Goal: Check status: Check status

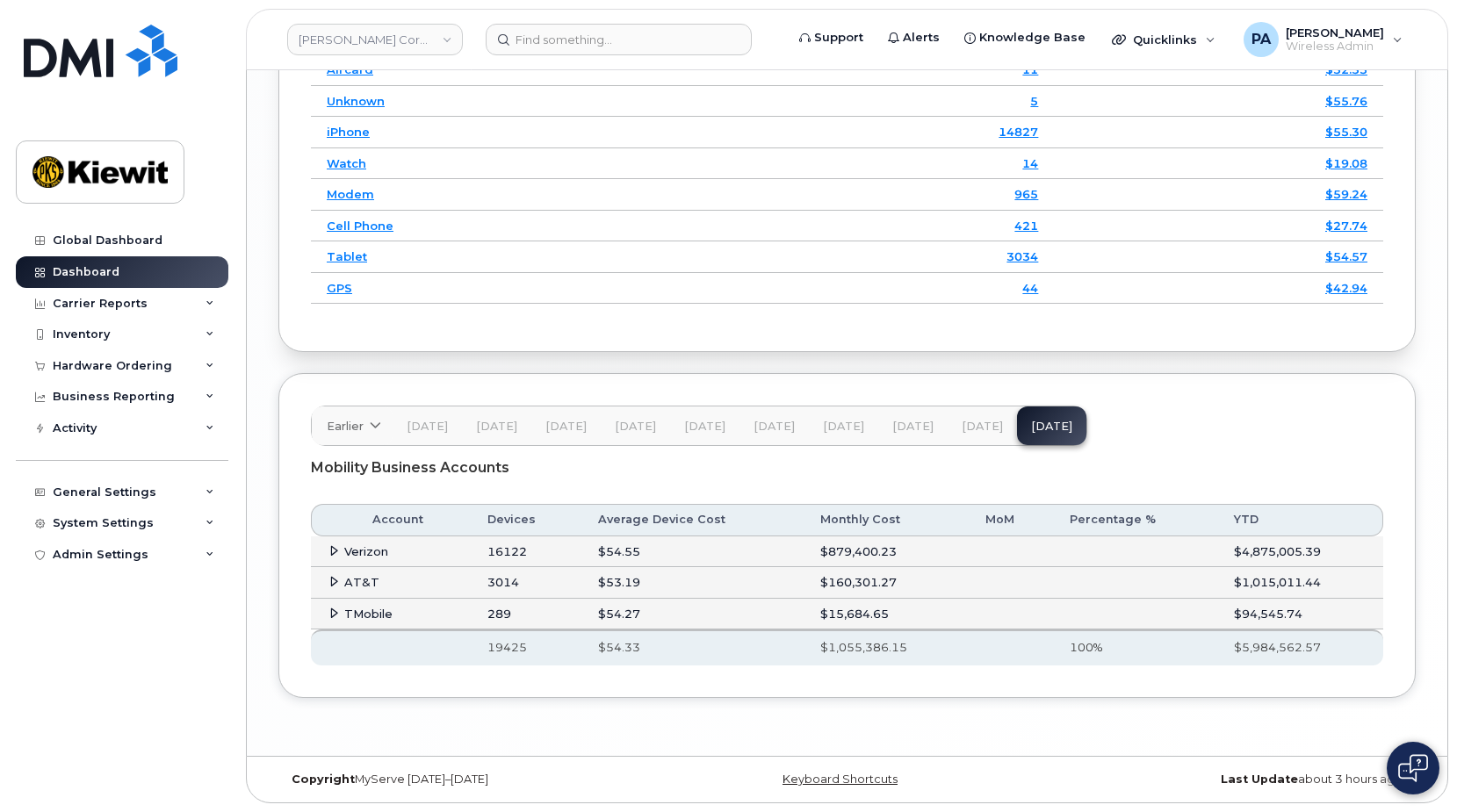
scroll to position [2695, 0]
click at [216, 364] on div "Hardware Ordering" at bounding box center [122, 366] width 213 height 32
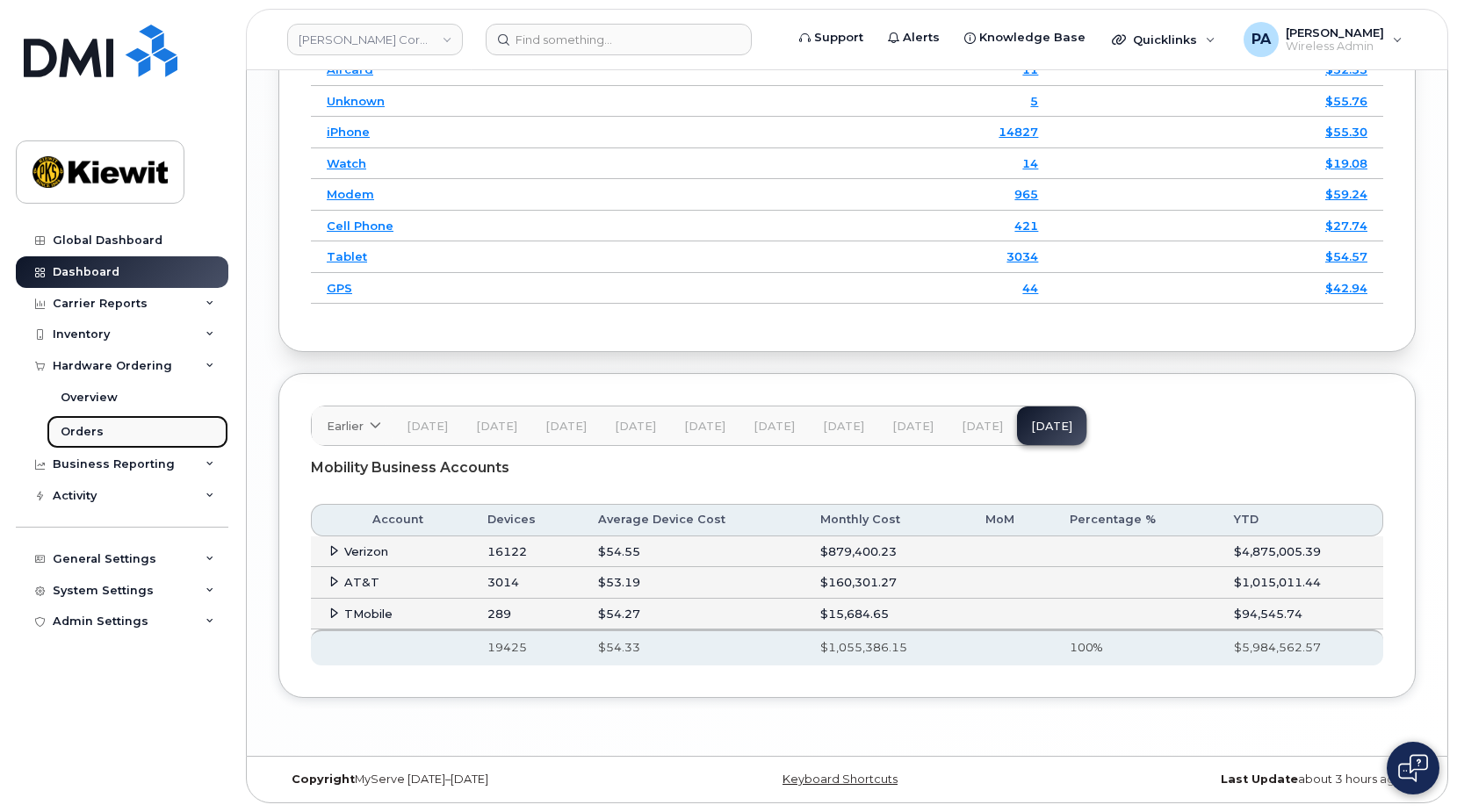
click at [97, 430] on div "Orders" at bounding box center [82, 432] width 44 height 16
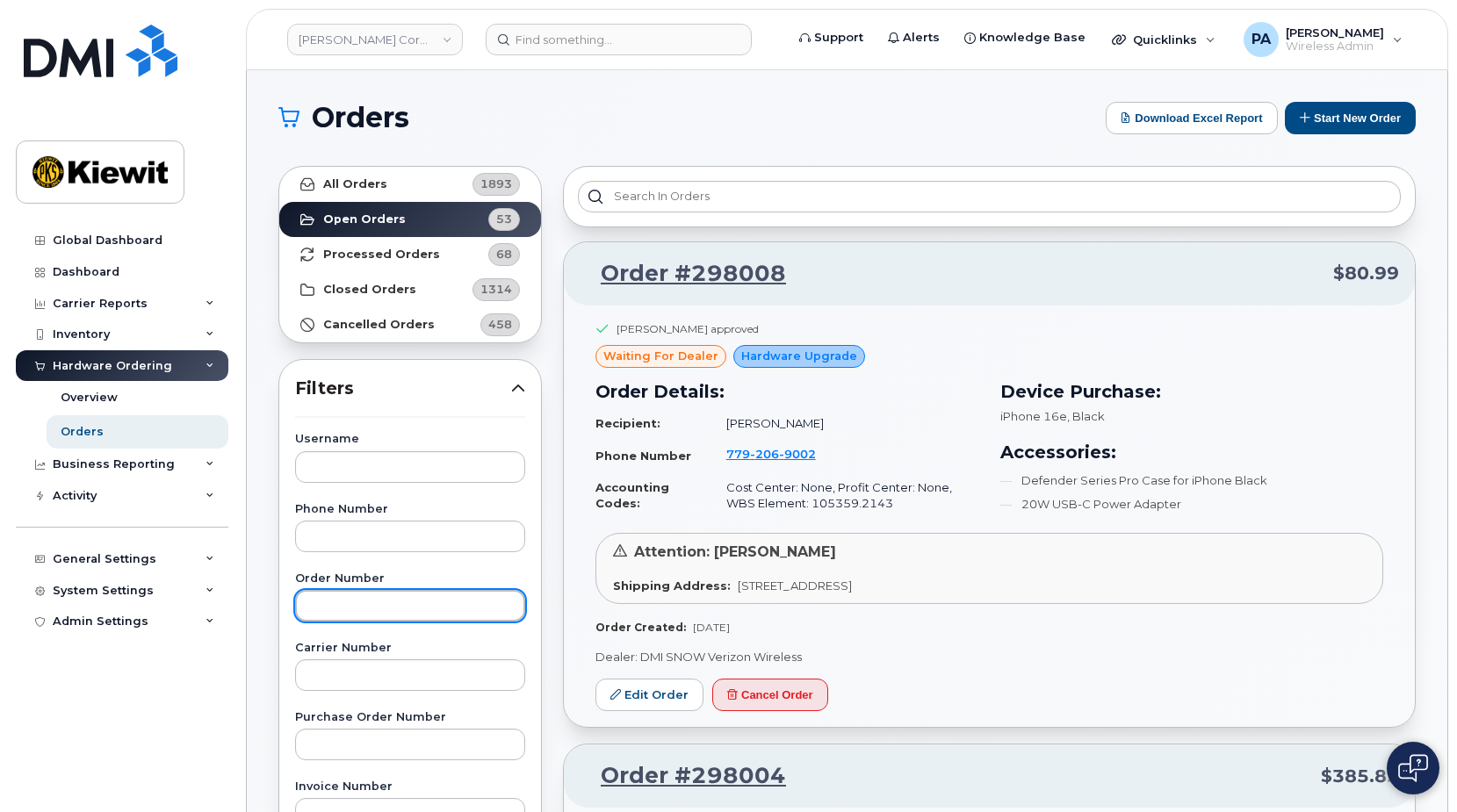
click at [356, 616] on input "text" at bounding box center [410, 606] width 230 height 32
paste input "297351"
type input "297351"
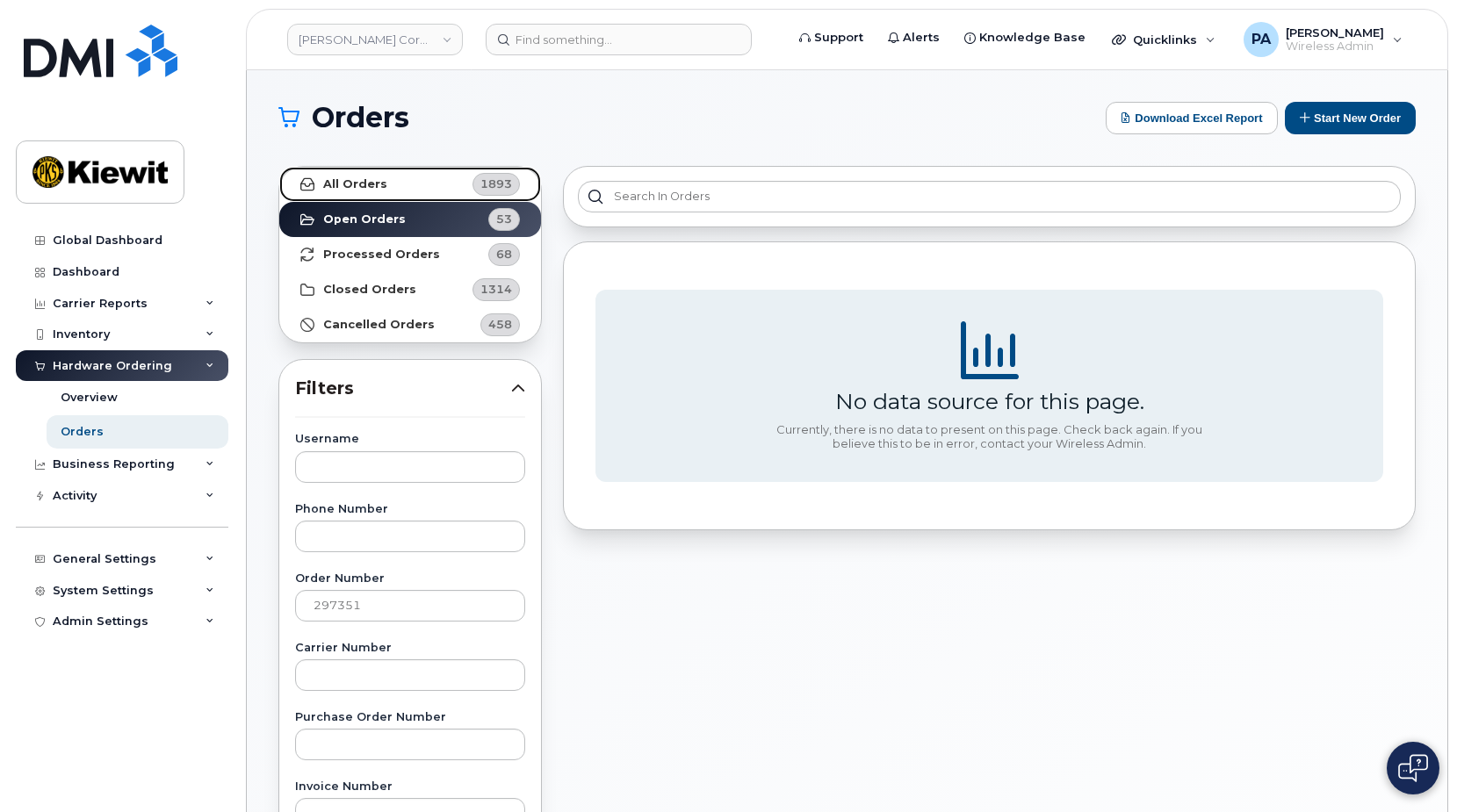
click at [440, 196] on link "All Orders 1893" at bounding box center [410, 185] width 262 height 36
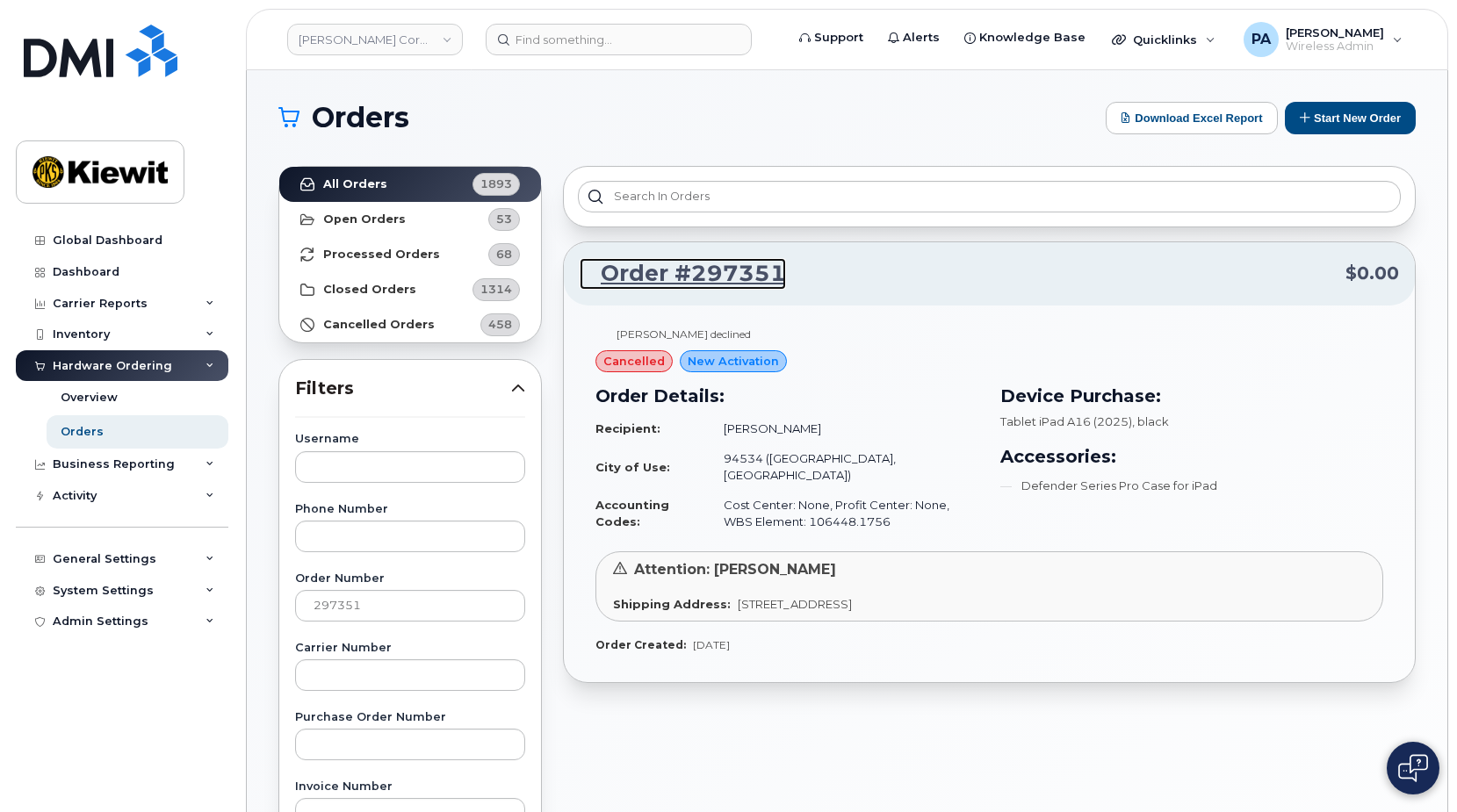
click at [705, 269] on link "Order #297351" at bounding box center [683, 274] width 207 height 32
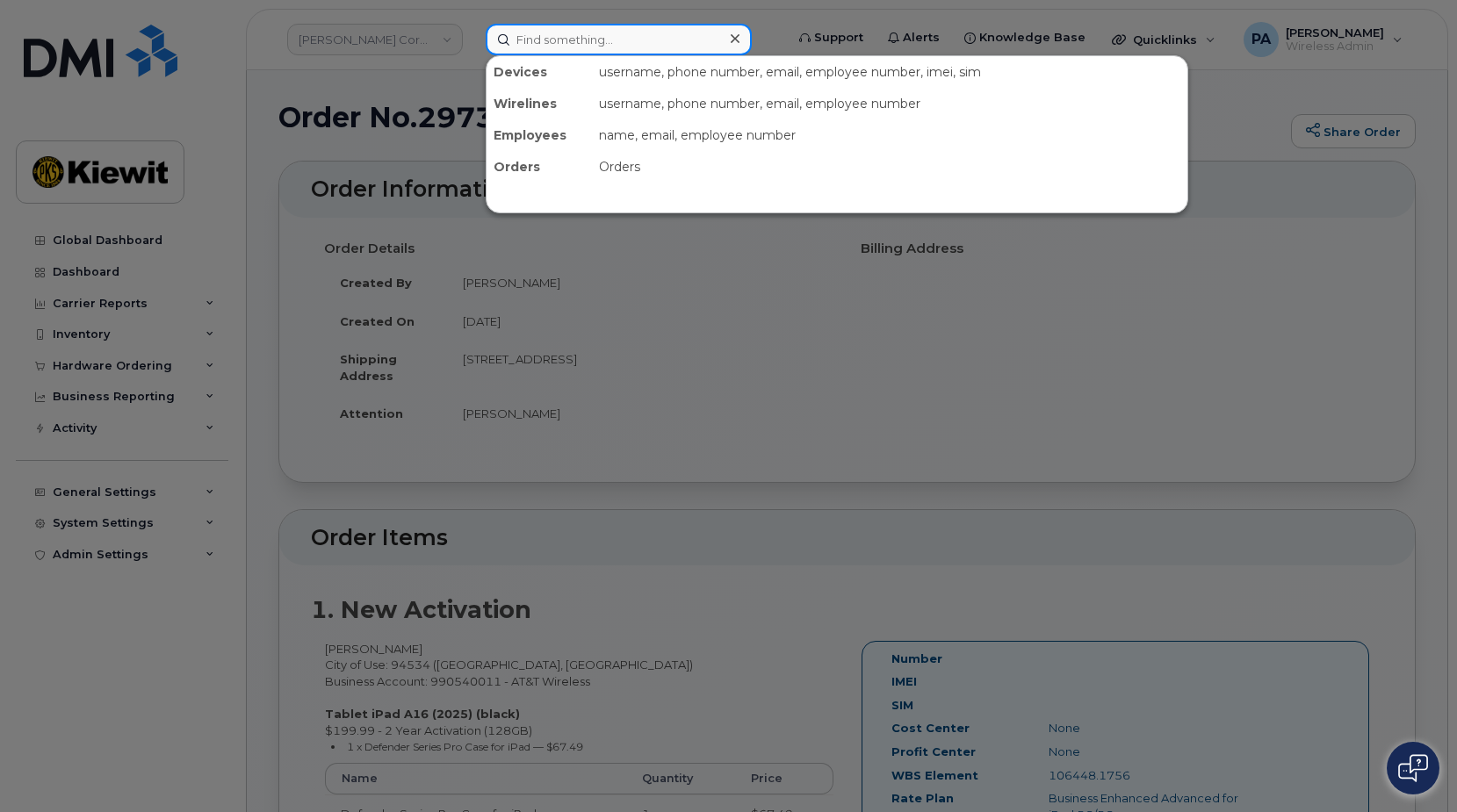
click at [640, 45] on input at bounding box center [618, 40] width 266 height 32
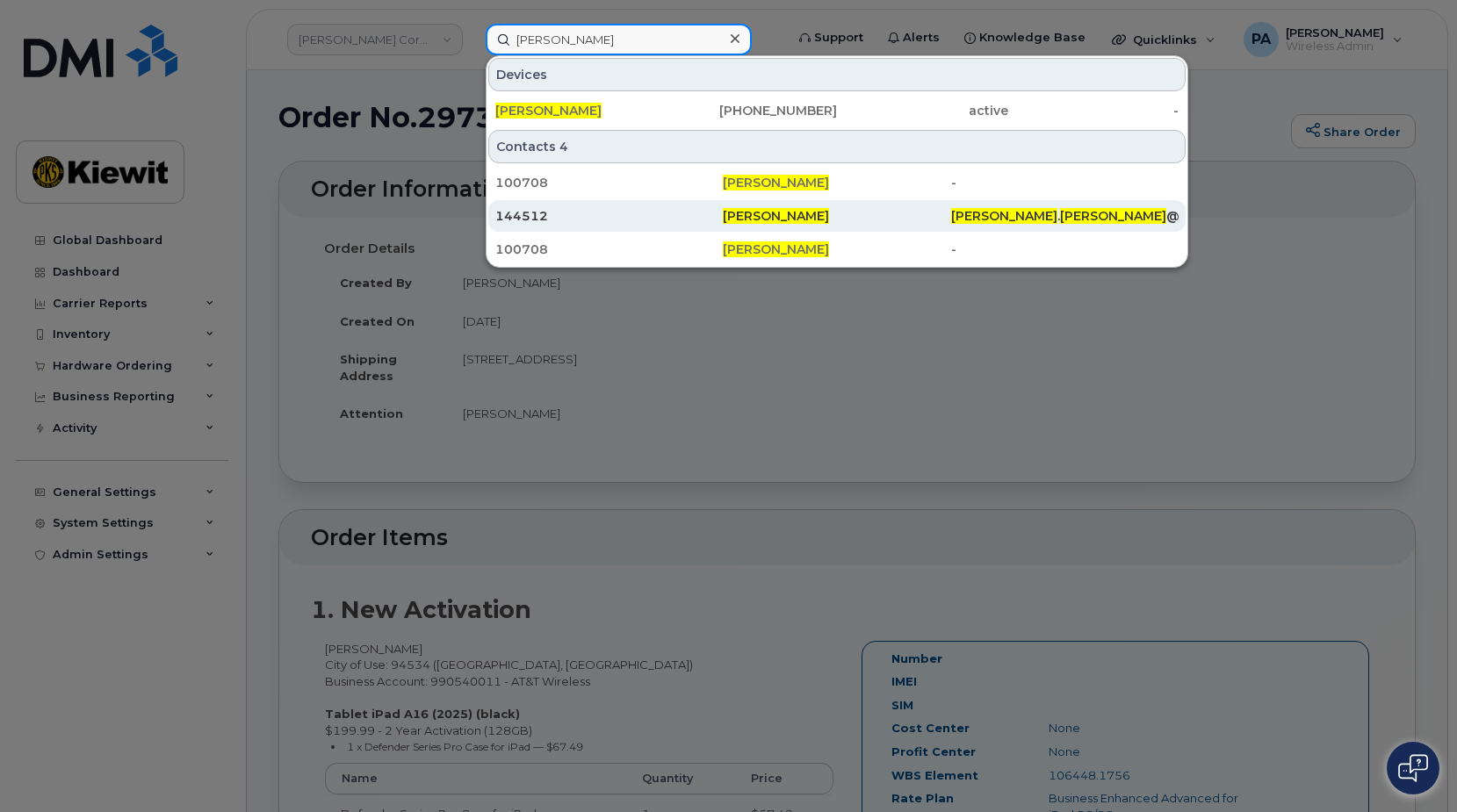
type input "randall kibbe"
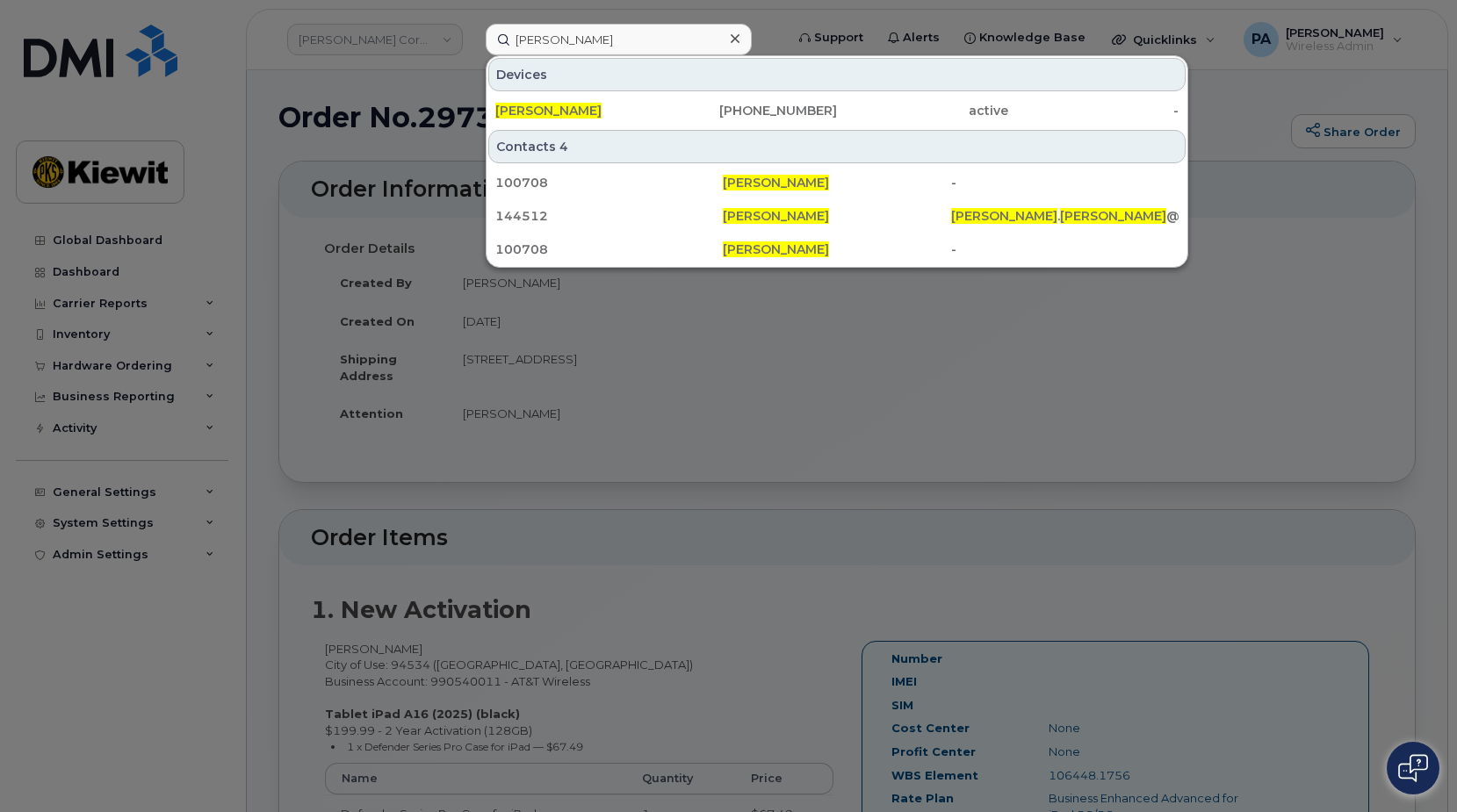
click at [553, 380] on div at bounding box center [728, 406] width 1457 height 812
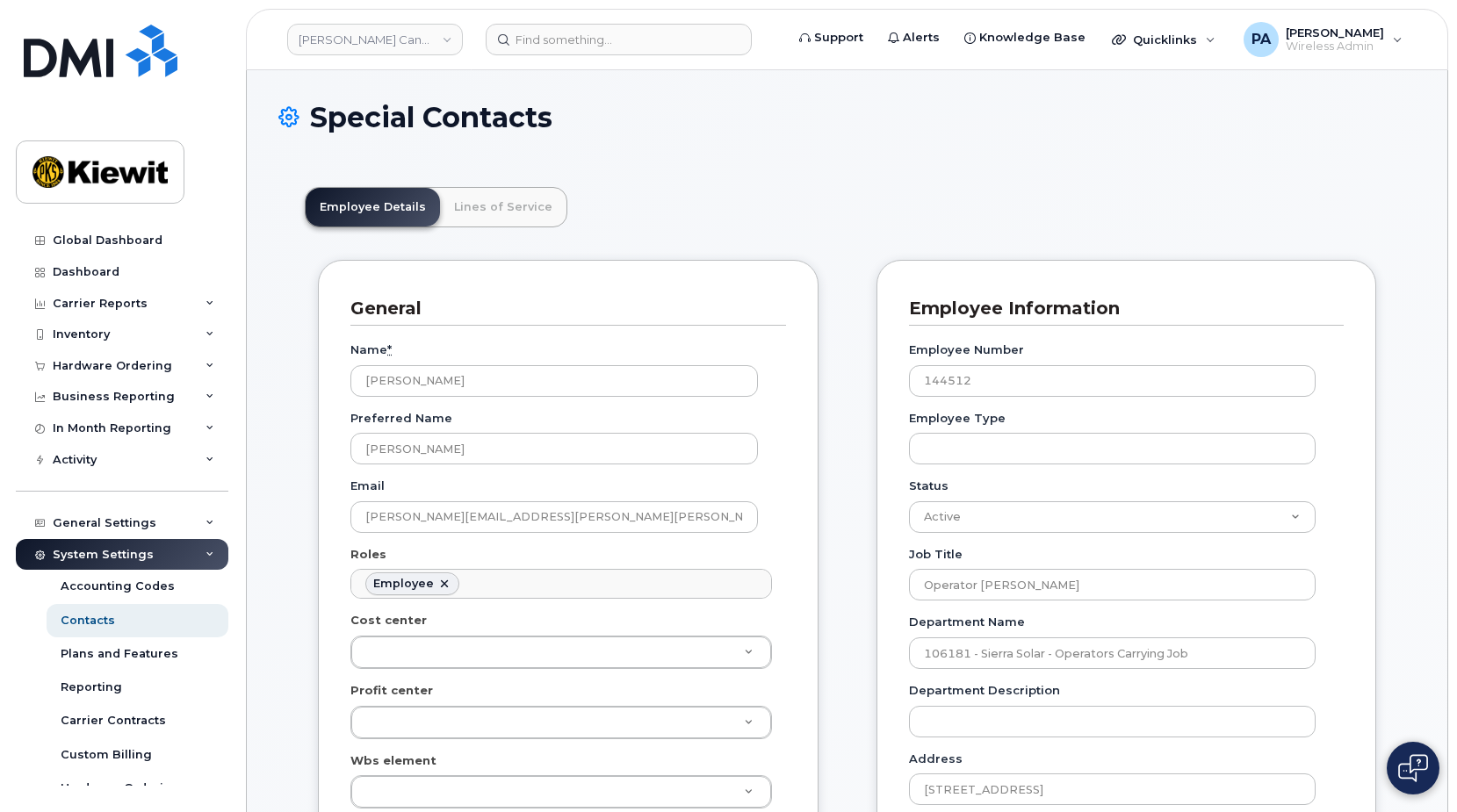
scroll to position [51, 0]
